Goal: Task Accomplishment & Management: Manage account settings

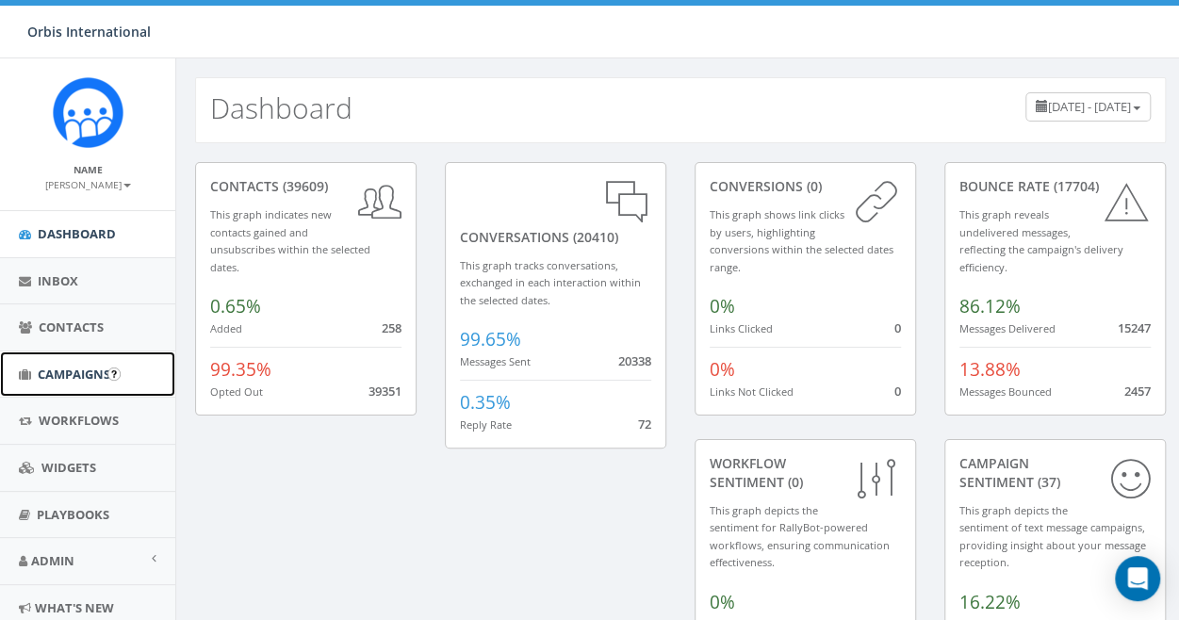
click at [78, 367] on span "Campaigns" at bounding box center [74, 374] width 73 height 17
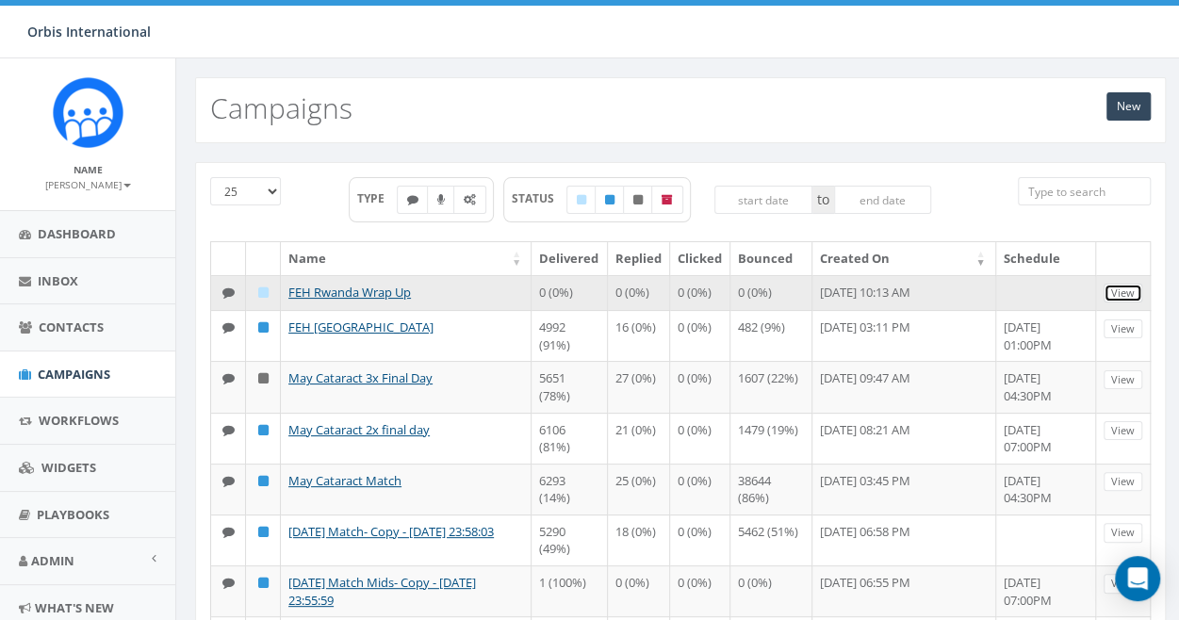
click at [1118, 286] on link "View" at bounding box center [1123, 294] width 39 height 20
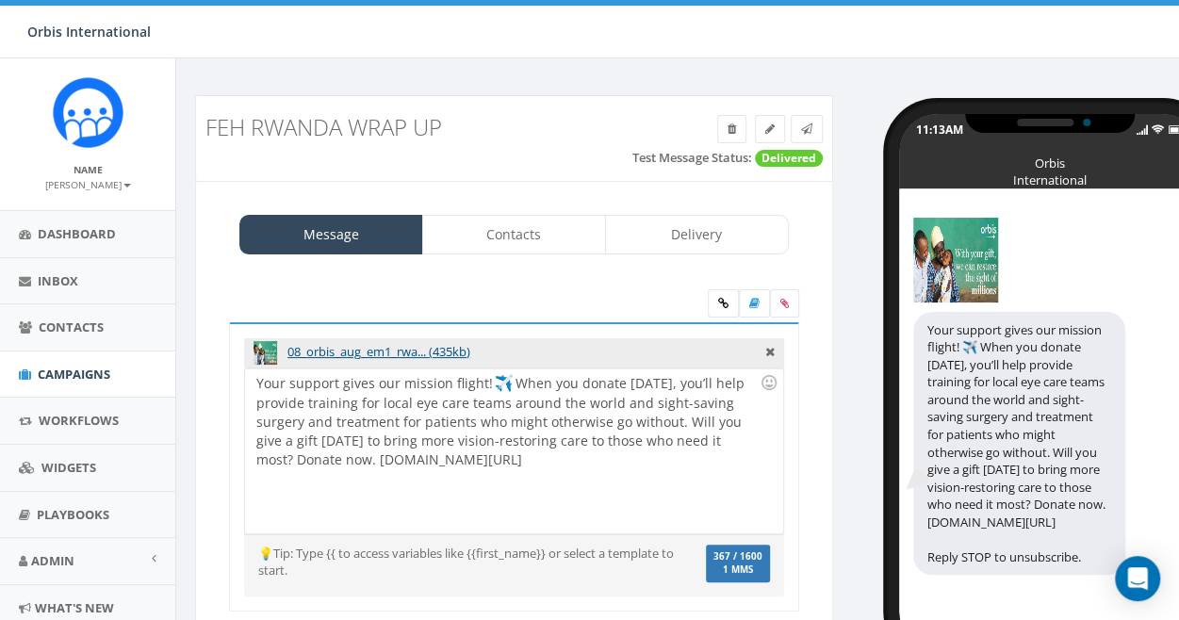
click at [511, 377] on div "Your support gives our mission flight! When you donate today, you’ll help provi…" at bounding box center [513, 451] width 537 height 165
click at [516, 380] on div "Your support gives our mission flight! When you donate today, you’ll help provi…" at bounding box center [513, 451] width 537 height 165
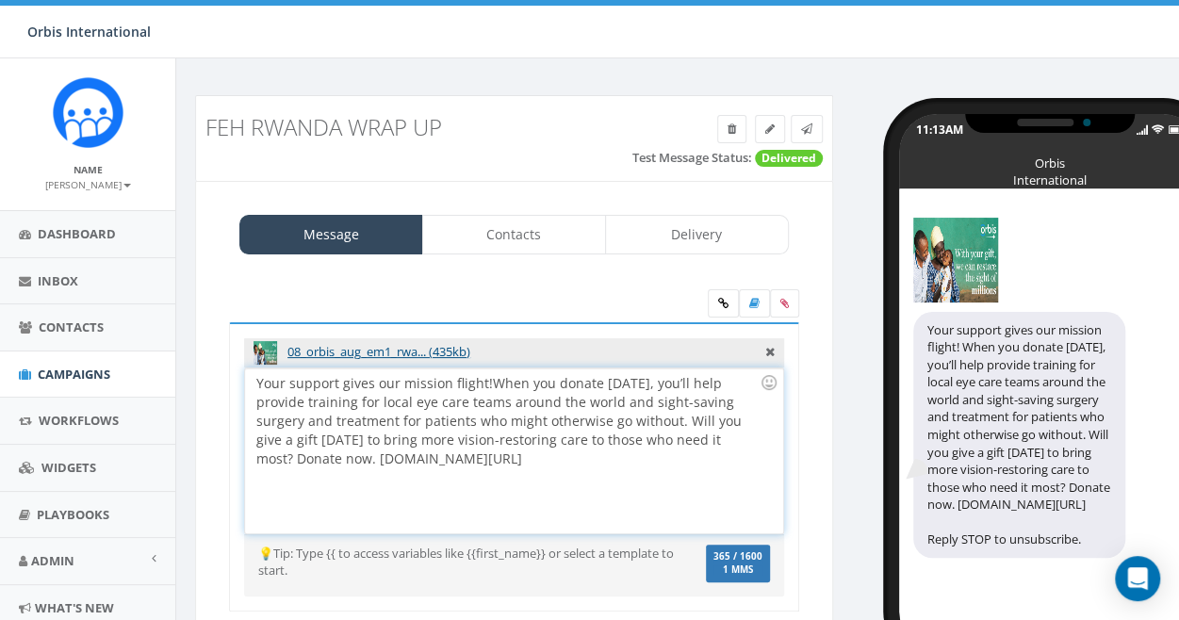
scroll to position [117, 0]
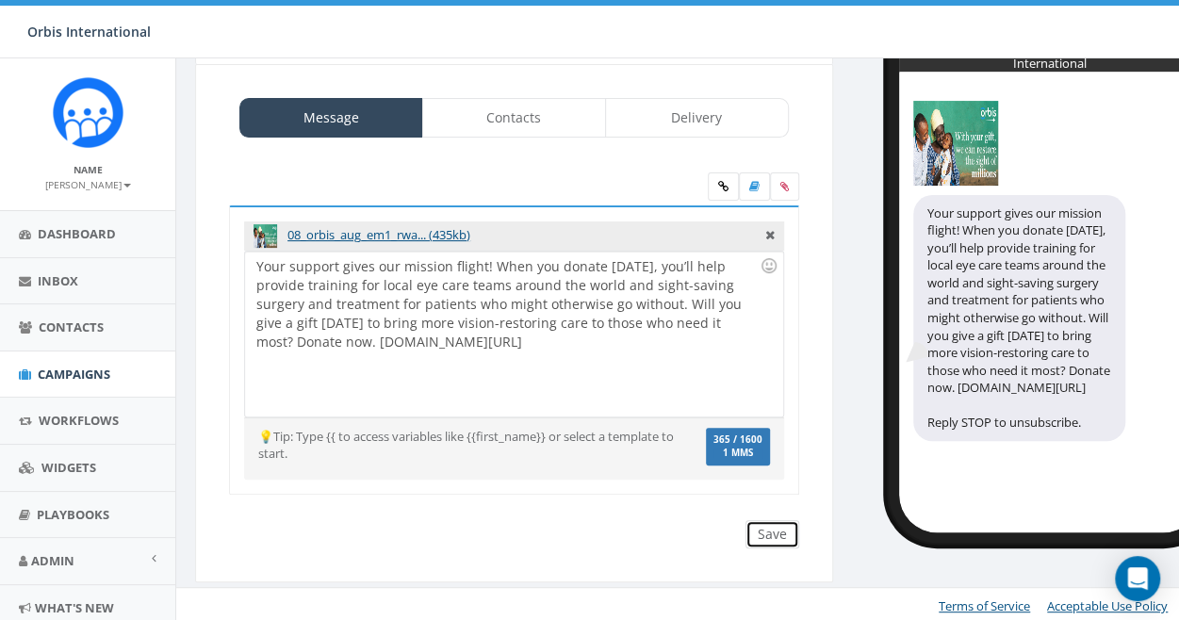
click at [777, 528] on input "Save" at bounding box center [773, 534] width 54 height 28
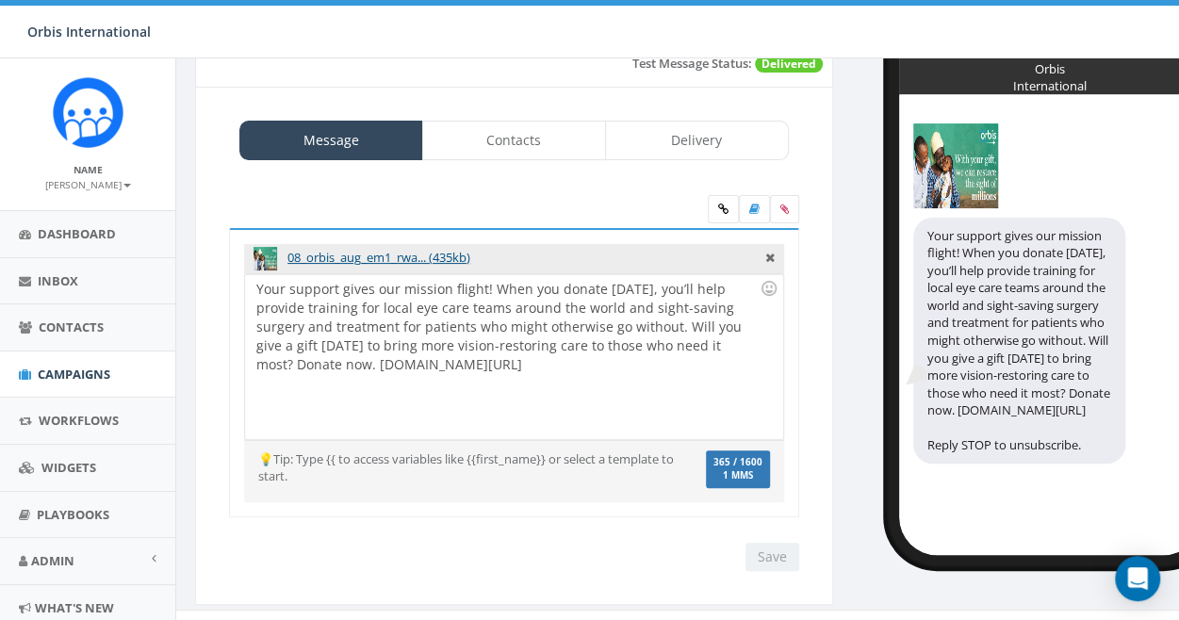
scroll to position [0, 0]
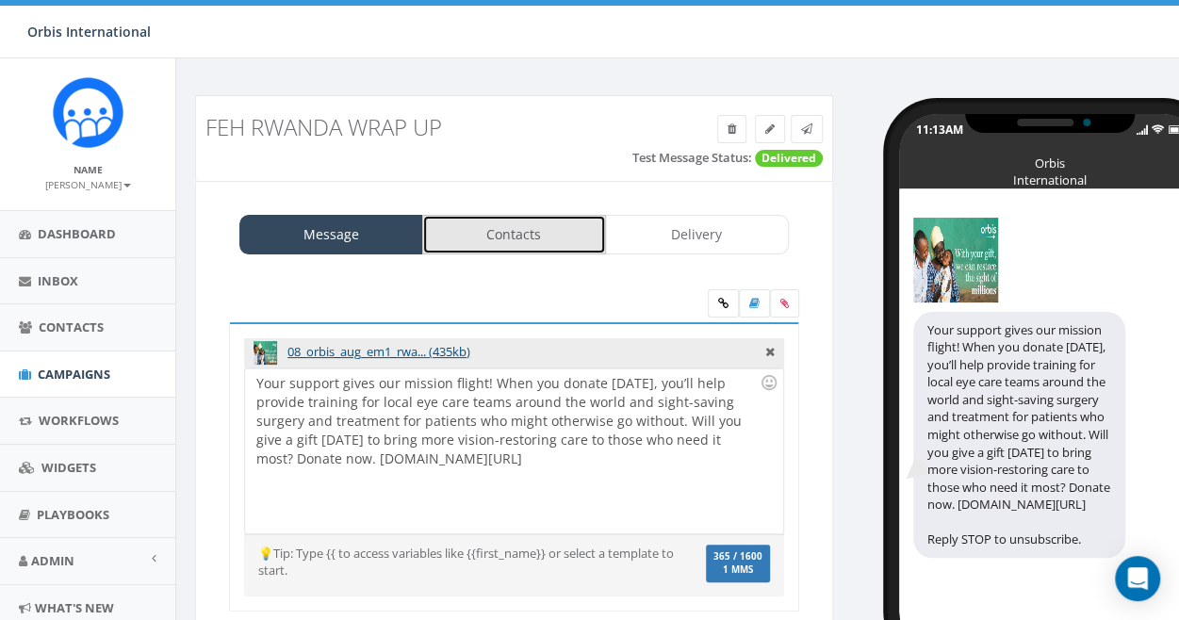
click at [542, 228] on link "Contacts" at bounding box center [514, 235] width 184 height 40
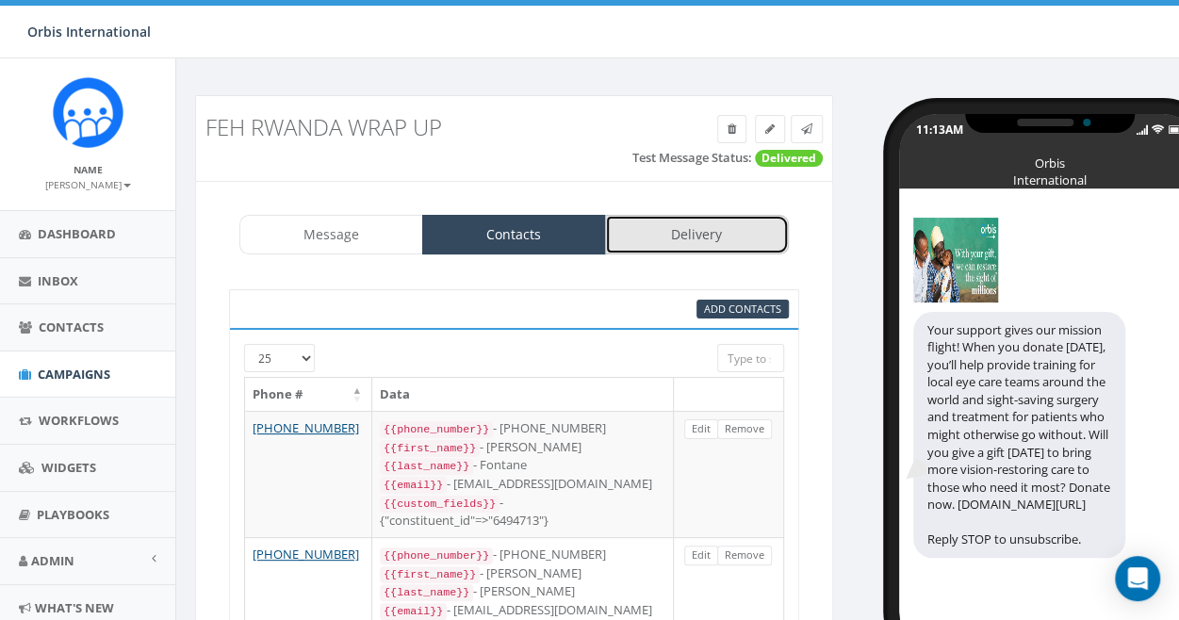
click at [705, 221] on link "Delivery" at bounding box center [697, 235] width 184 height 40
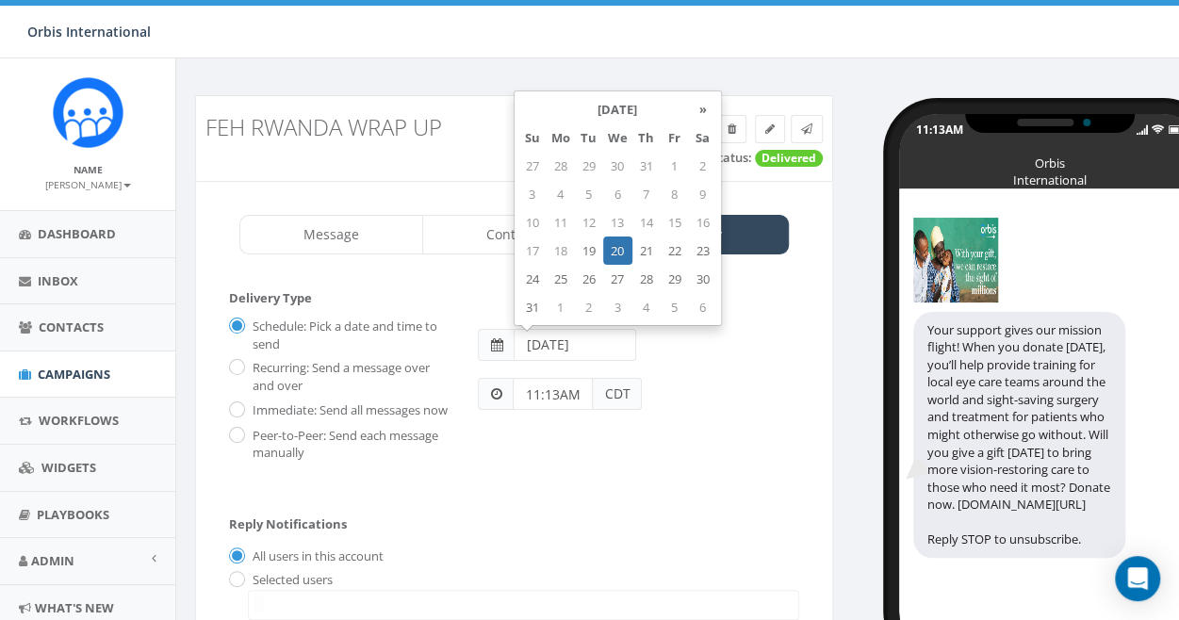
click at [579, 343] on input "2025-08-20" at bounding box center [575, 345] width 123 height 32
click at [589, 248] on td "19" at bounding box center [589, 251] width 28 height 28
type input "2025-08-19"
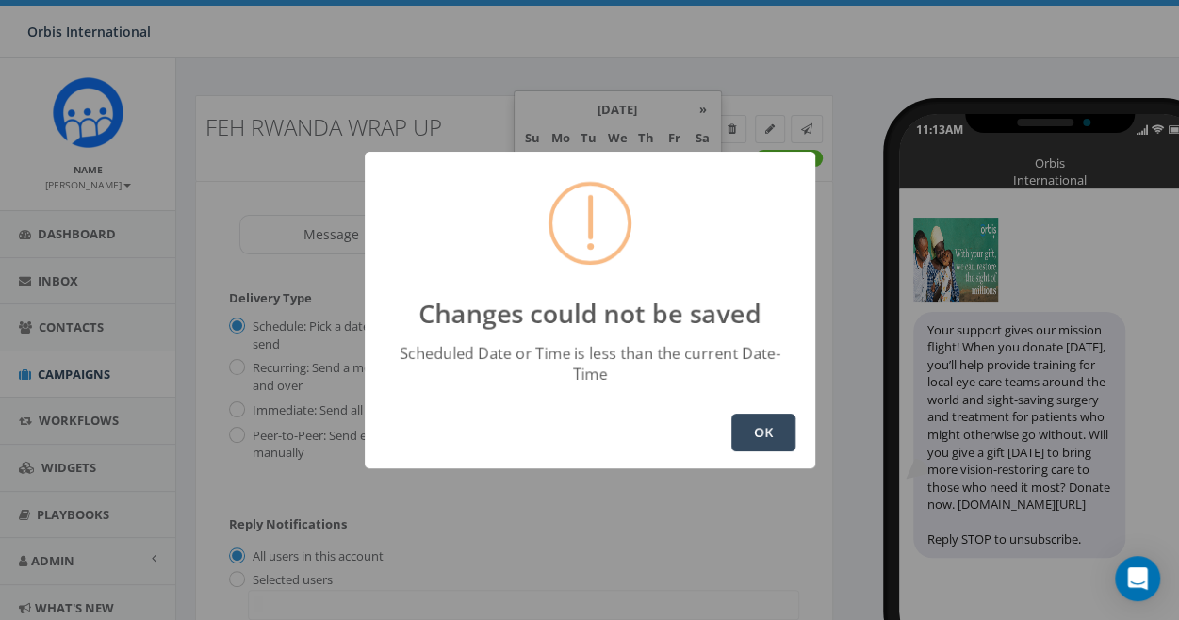
click at [758, 423] on button "OK" at bounding box center [763, 433] width 64 height 38
click at [778, 424] on button "OK" at bounding box center [763, 433] width 64 height 38
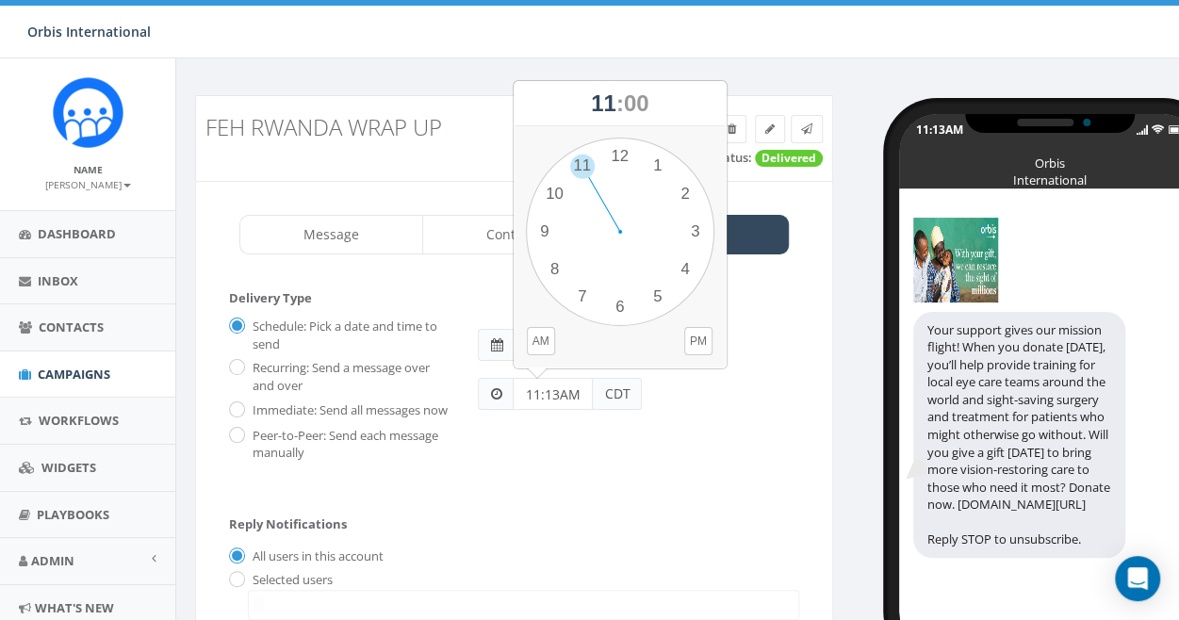
click at [571, 392] on input "11:13AM" at bounding box center [553, 394] width 80 height 32
click at [676, 193] on div "1 2 3 4 5 6 7 8 9 10 11 12 00 05 10 15 20 25 30 35 40 45 50 55" at bounding box center [620, 232] width 189 height 189
click at [697, 336] on button "PM" at bounding box center [698, 341] width 28 height 28
drag, startPoint x: 579, startPoint y: 387, endPoint x: 500, endPoint y: 397, distance: 79.7
click at [500, 397] on div "11:13AM CDT" at bounding box center [560, 394] width 164 height 32
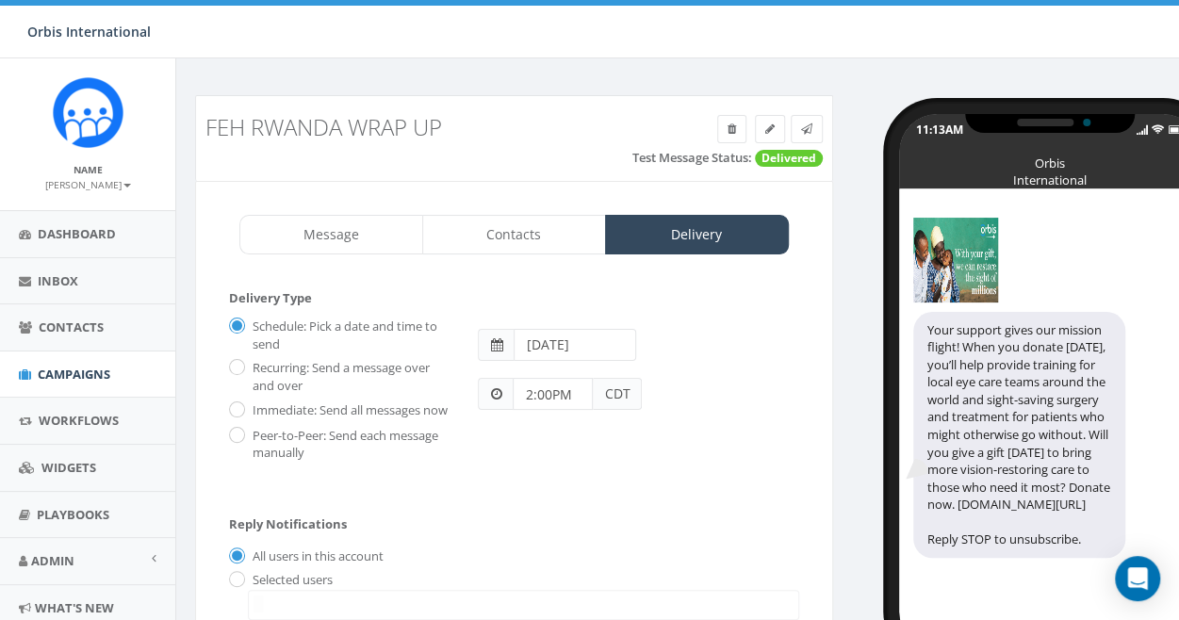
click at [531, 392] on input "2:00PM" at bounding box center [553, 394] width 80 height 32
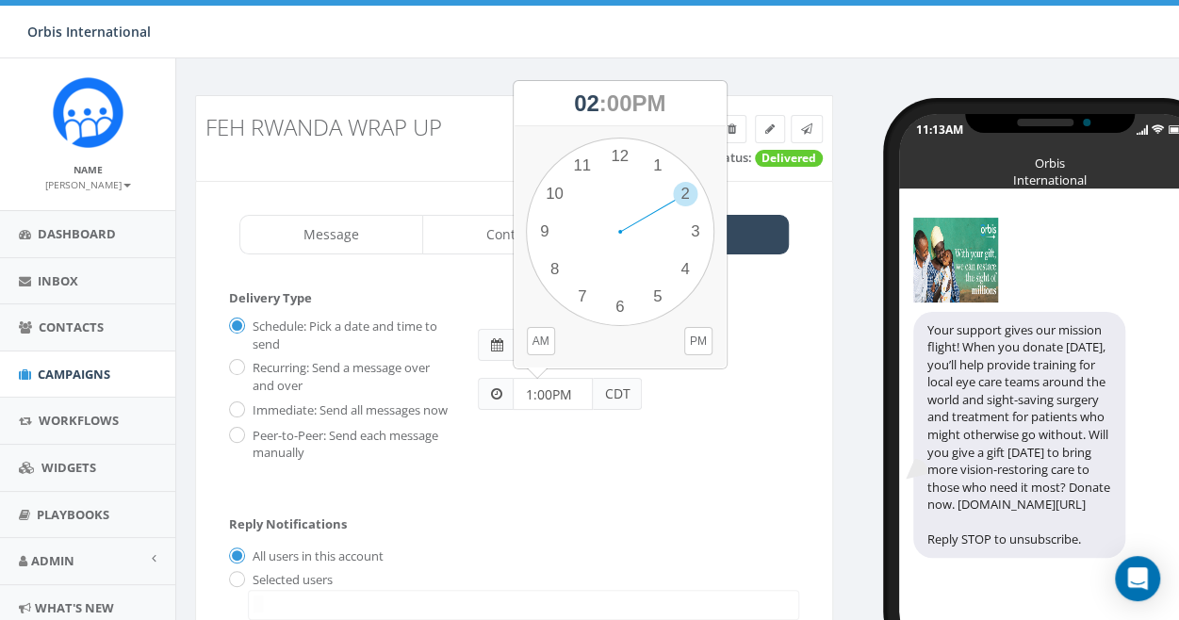
type input "1:00PM"
click at [594, 435] on div "Schedule: Pick a date and time to send Recurring: Send a message over and over …" at bounding box center [514, 386] width 598 height 151
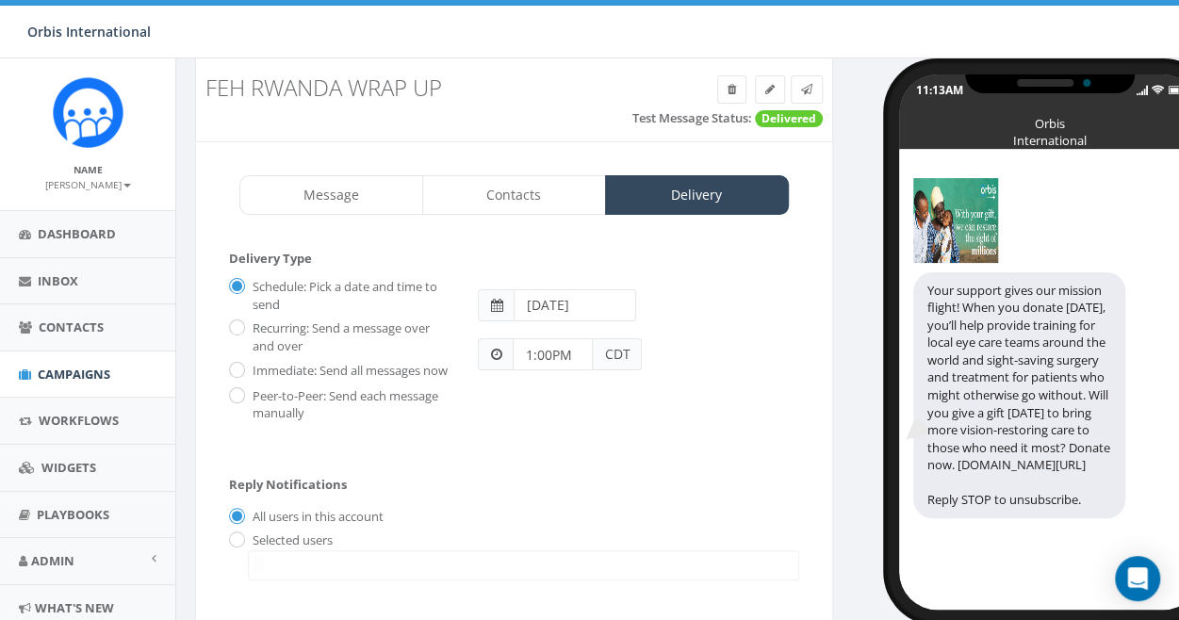
scroll to position [134, 0]
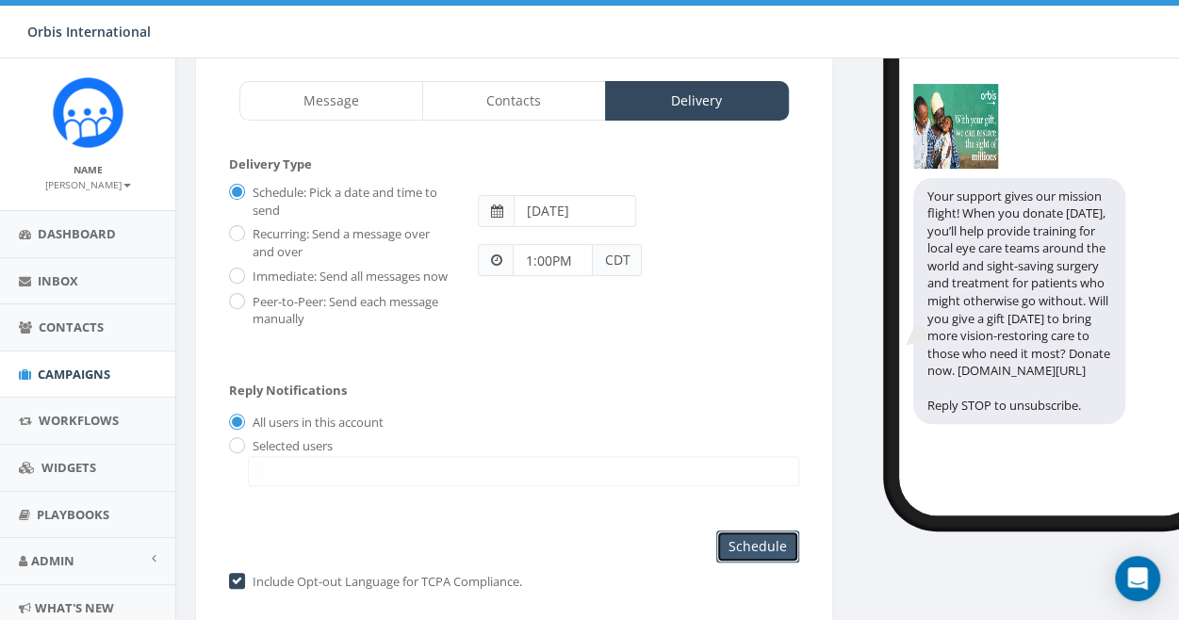
click at [754, 557] on input "Schedule" at bounding box center [757, 547] width 83 height 32
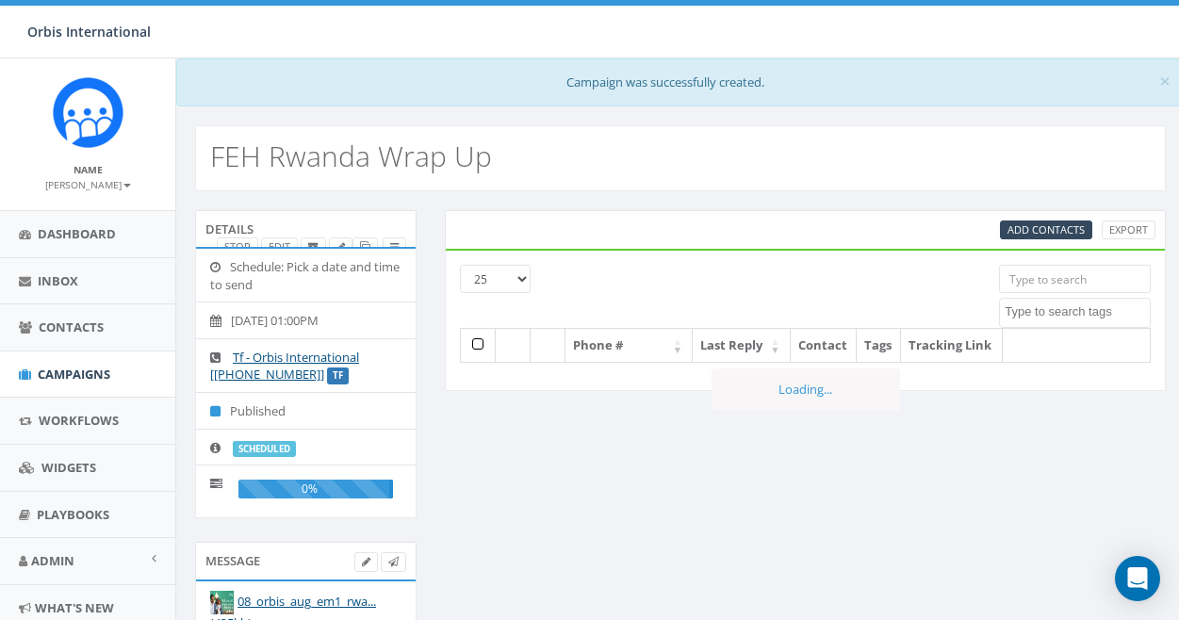
select select
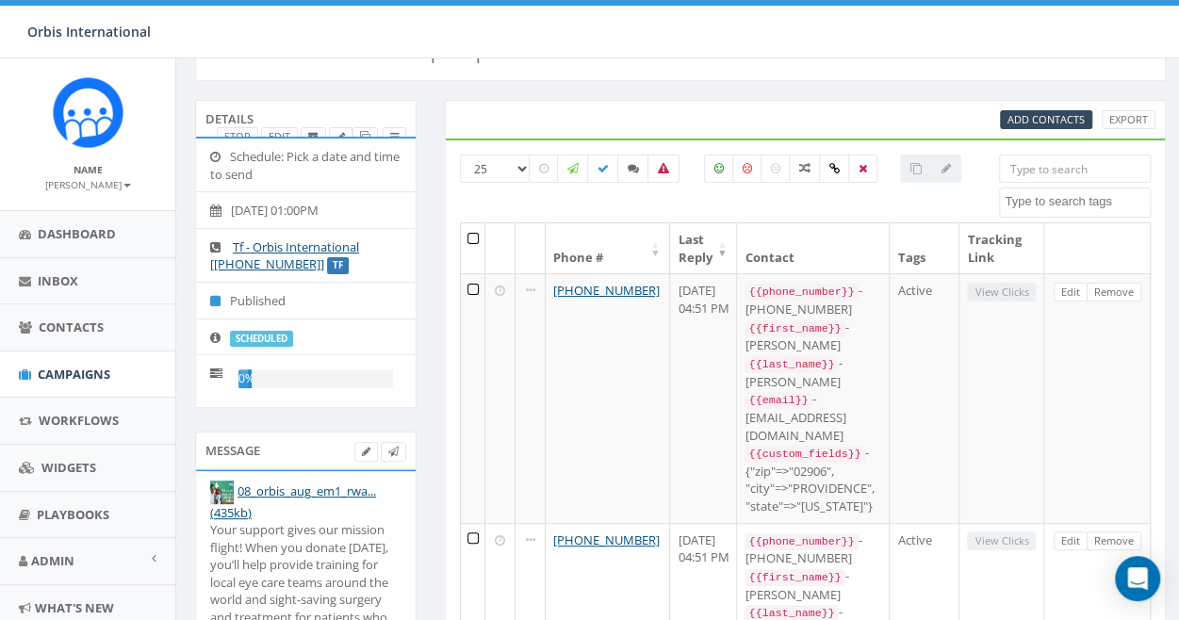
scroll to position [94, 0]
